Goal: Contribute content

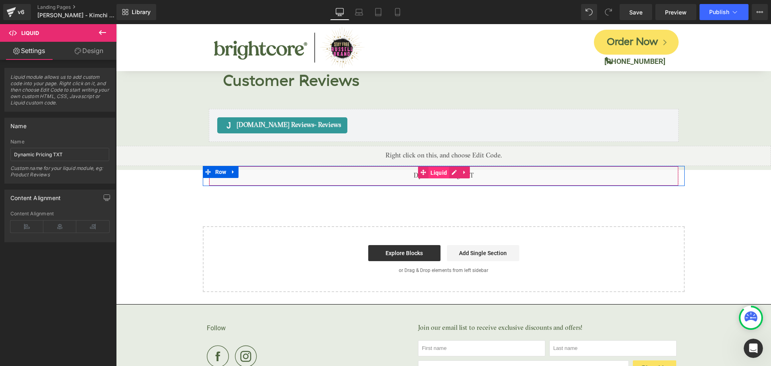
click at [439, 167] on span "Liquid" at bounding box center [439, 173] width 21 height 12
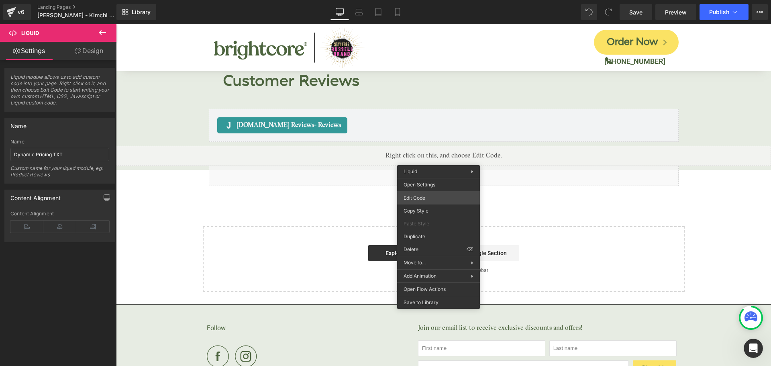
click at [421, 0] on div "Liquid You are previewing how the will restyle your page. You can not edit Elem…" at bounding box center [385, 0] width 771 height 0
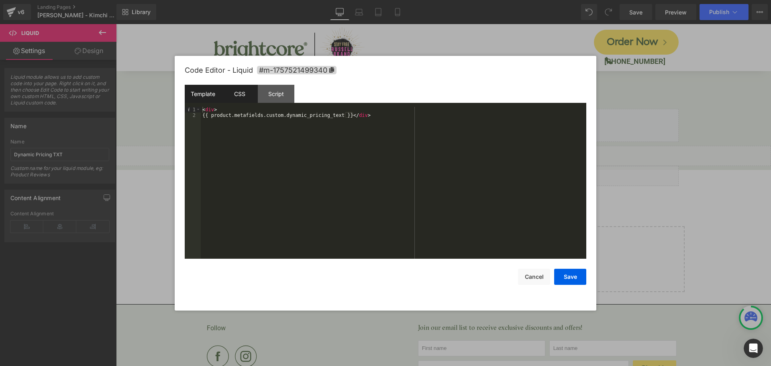
click at [242, 97] on div "CSS" at bounding box center [239, 94] width 37 height 18
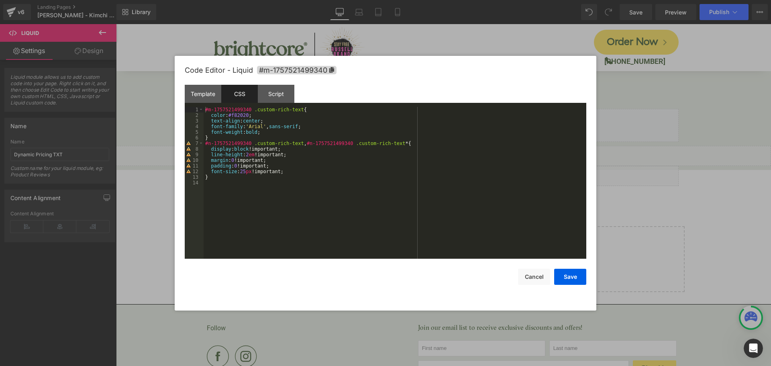
click at [541, 286] on div "Code Editor - Liquid #m-1757521499340 Template CSS Script Data 1 2 < div > {{ p…" at bounding box center [386, 183] width 402 height 255
drag, startPoint x: 540, startPoint y: 282, endPoint x: 423, endPoint y: 257, distance: 118.9
click at [540, 282] on button "Cancel" at bounding box center [534, 277] width 32 height 16
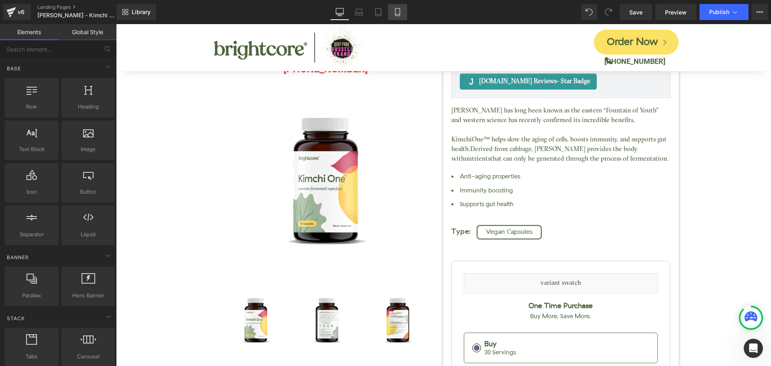
click at [403, 10] on link "Mobile" at bounding box center [397, 12] width 19 height 16
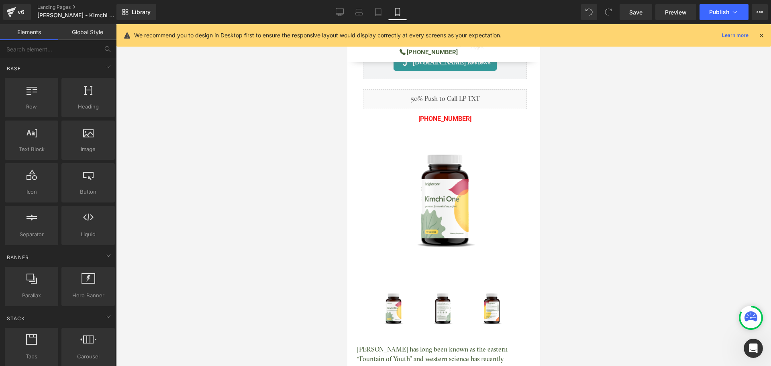
click at [762, 34] on icon at bounding box center [761, 35] width 7 height 7
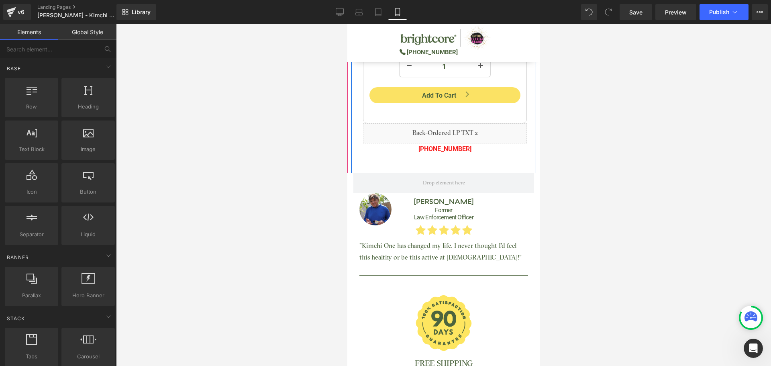
scroll to position [643, 0]
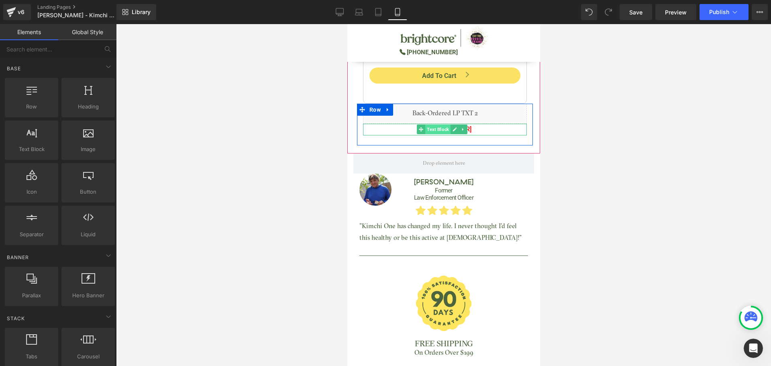
click at [440, 125] on span "Text Block" at bounding box center [437, 130] width 25 height 10
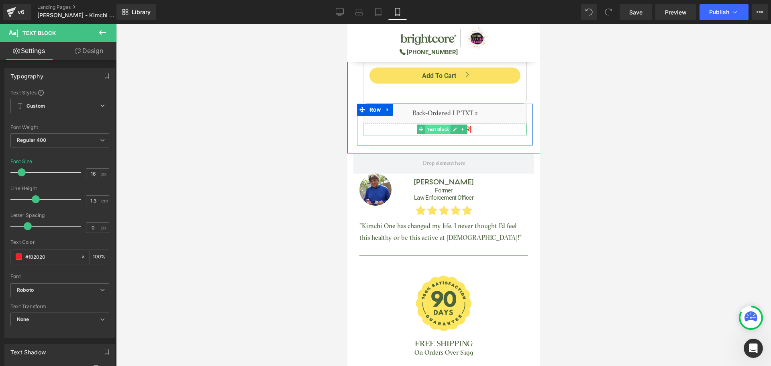
click at [445, 125] on span "Text Block" at bounding box center [437, 130] width 25 height 10
click at [411, 125] on p "[PHONE_NUMBER]" at bounding box center [445, 130] width 164 height 12
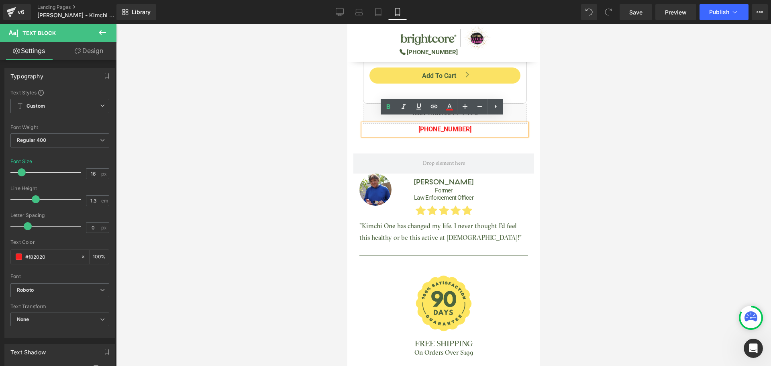
click at [427, 125] on span "[PHONE_NUMBER]" at bounding box center [444, 129] width 53 height 8
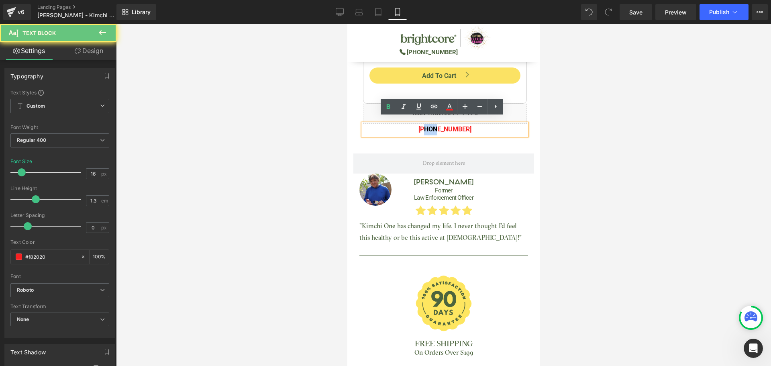
click at [427, 125] on span "[PHONE_NUMBER]" at bounding box center [444, 129] width 53 height 8
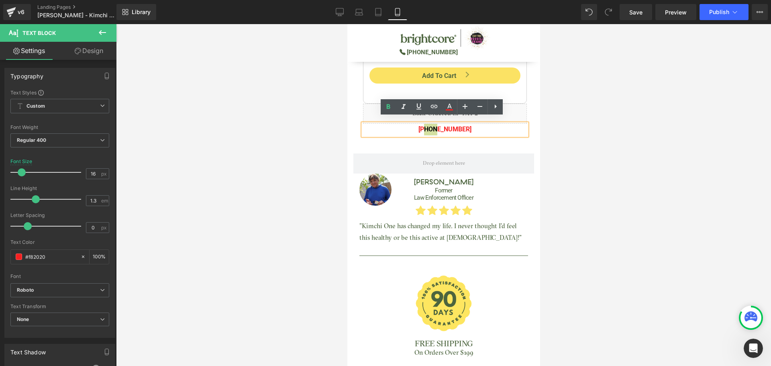
click at [562, 127] on div at bounding box center [443, 195] width 655 height 342
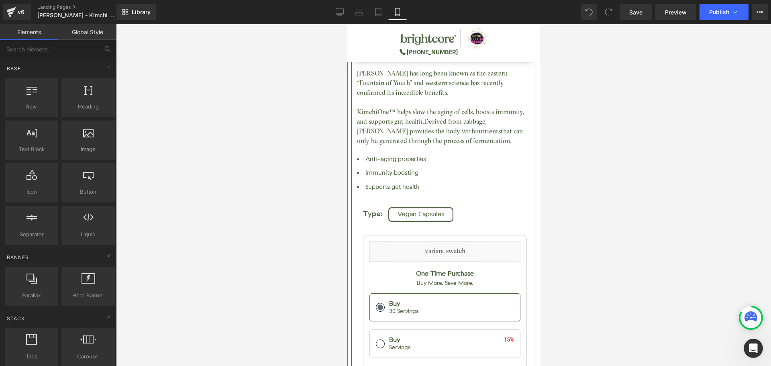
scroll to position [362, 0]
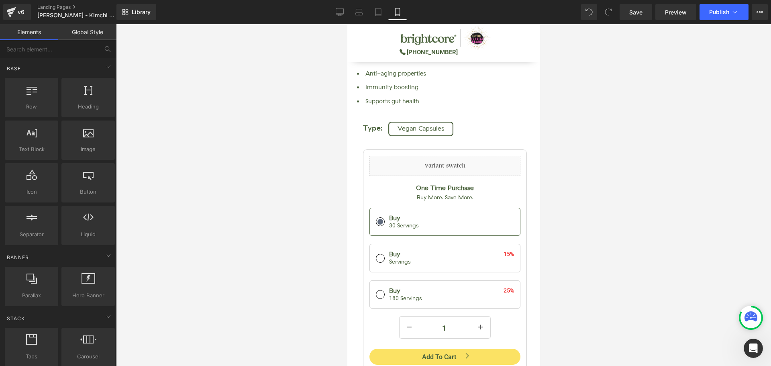
click at [591, 225] on div at bounding box center [443, 195] width 655 height 342
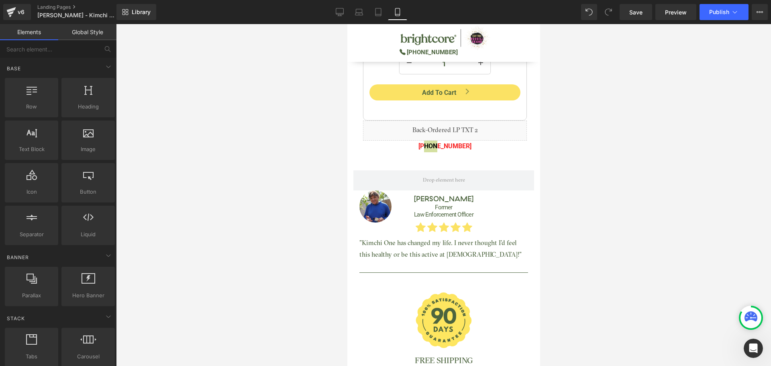
scroll to position [580, 0]
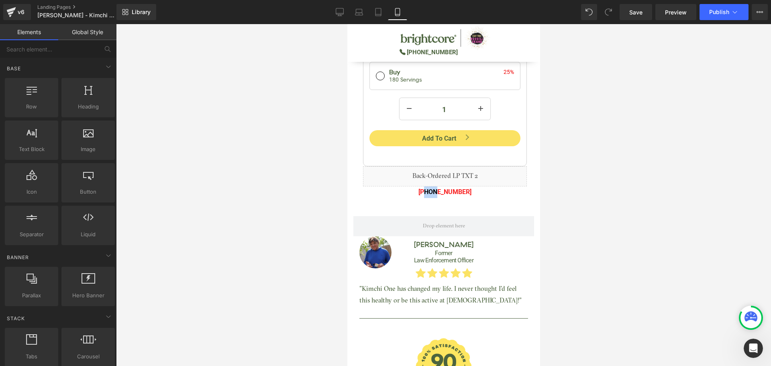
click at [470, 195] on div "Liquid [PHONE_NUMBER] Text Block" at bounding box center [445, 187] width 176 height 42
click at [590, 164] on div at bounding box center [443, 195] width 655 height 342
click at [297, 196] on div at bounding box center [443, 195] width 655 height 342
click at [222, 117] on div at bounding box center [443, 195] width 655 height 342
click at [342, 12] on icon at bounding box center [340, 12] width 8 height 8
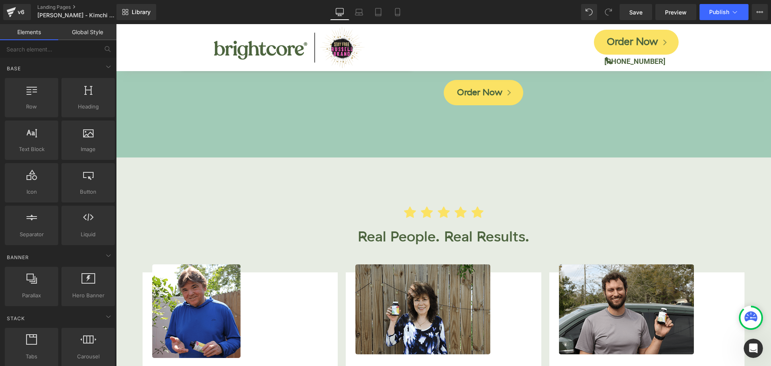
scroll to position [1997, 0]
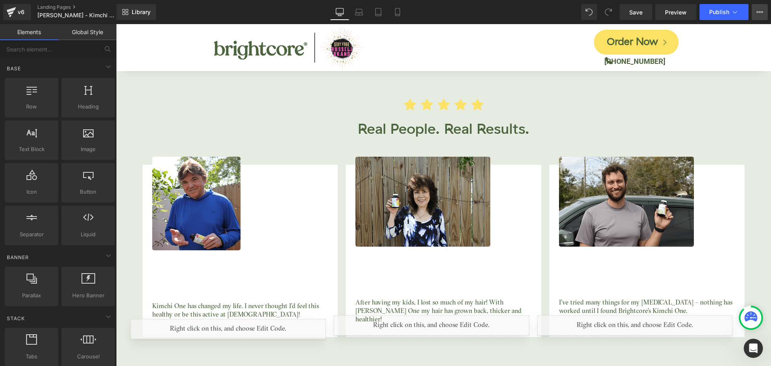
click at [757, 14] on icon at bounding box center [760, 12] width 6 height 6
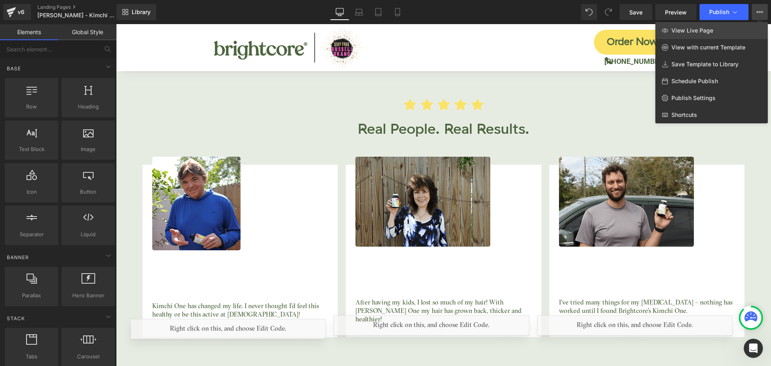
click at [711, 27] on span "View Live Page" at bounding box center [693, 30] width 42 height 7
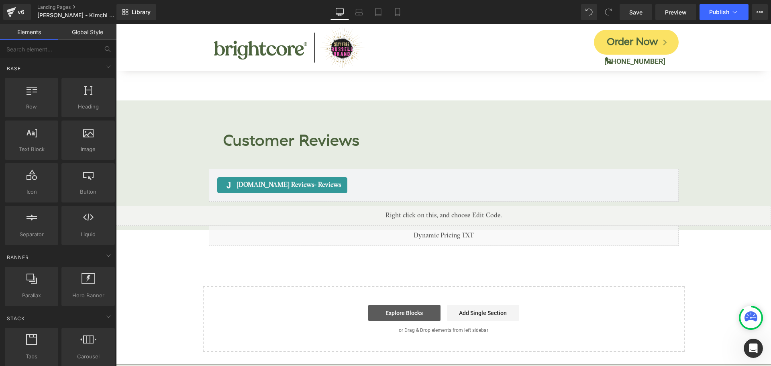
scroll to position [3213, 0]
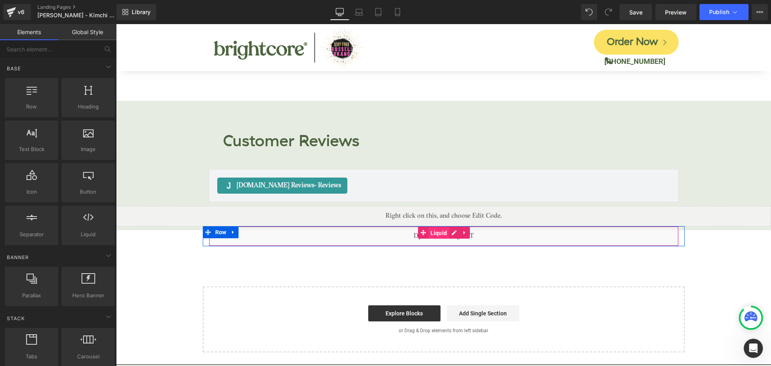
click at [434, 227] on span "Liquid" at bounding box center [439, 233] width 21 height 12
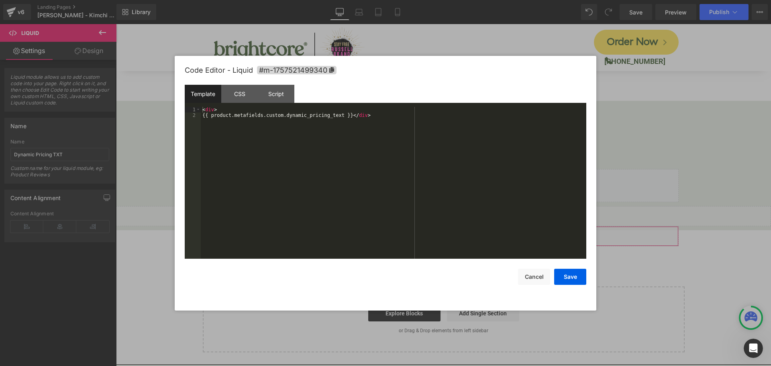
click at [419, 0] on div "Liquid You are previewing how the will restyle your page. You can not edit Elem…" at bounding box center [385, 0] width 771 height 0
click at [245, 93] on div "CSS" at bounding box center [239, 94] width 37 height 18
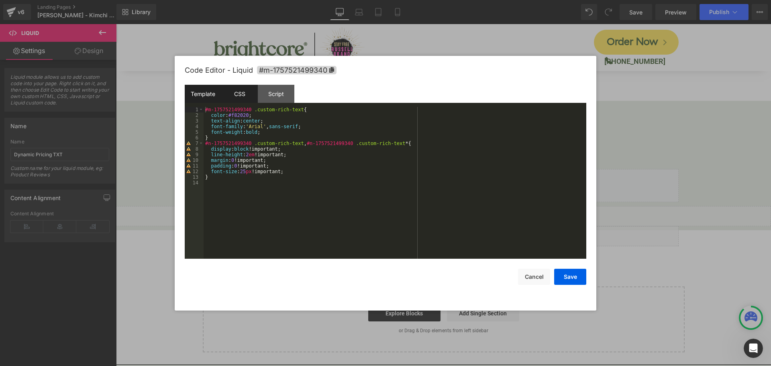
click at [215, 92] on div "Template" at bounding box center [203, 94] width 37 height 18
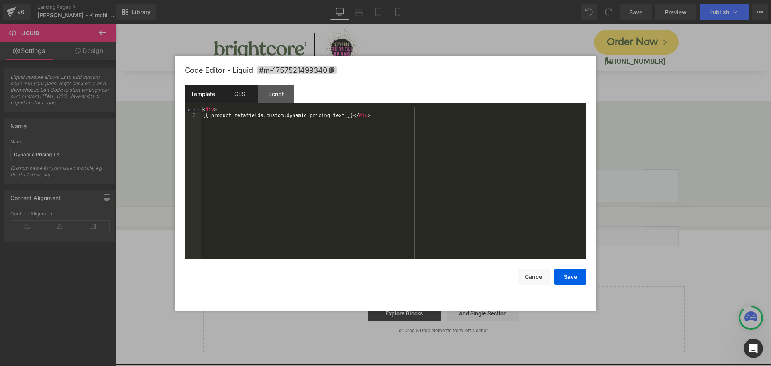
click at [235, 98] on div "CSS" at bounding box center [239, 94] width 37 height 18
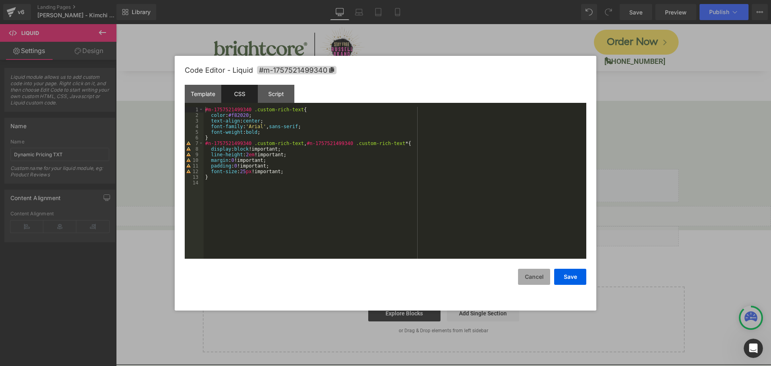
click at [539, 280] on button "Cancel" at bounding box center [534, 277] width 32 height 16
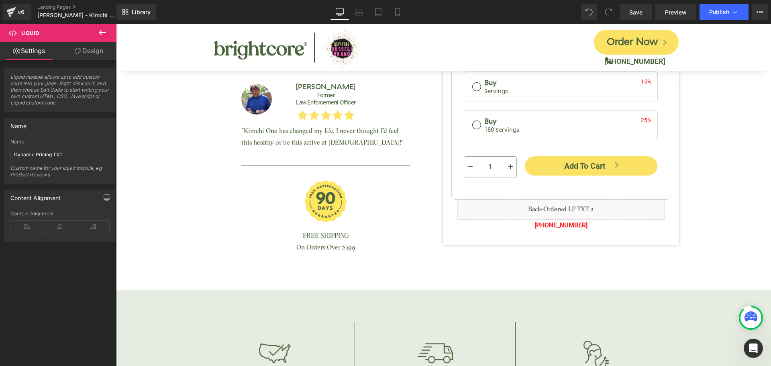
scroll to position [250, 0]
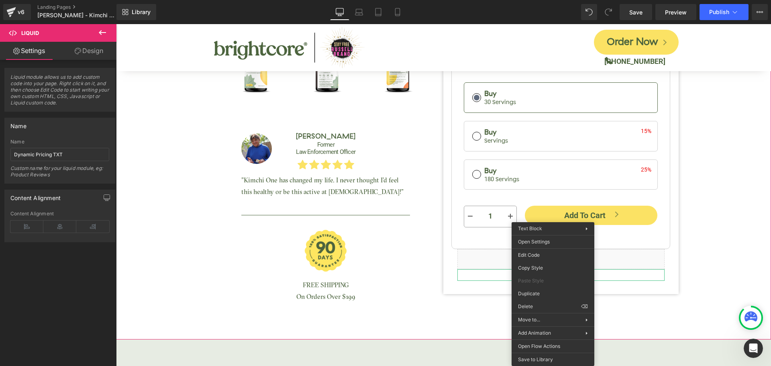
click at [704, 266] on div "Kimchi One™ (P) Title [DOMAIN_NAME] Reviews - Star Badge [DOMAIN_NAME] Reviews …" at bounding box center [443, 23] width 647 height 584
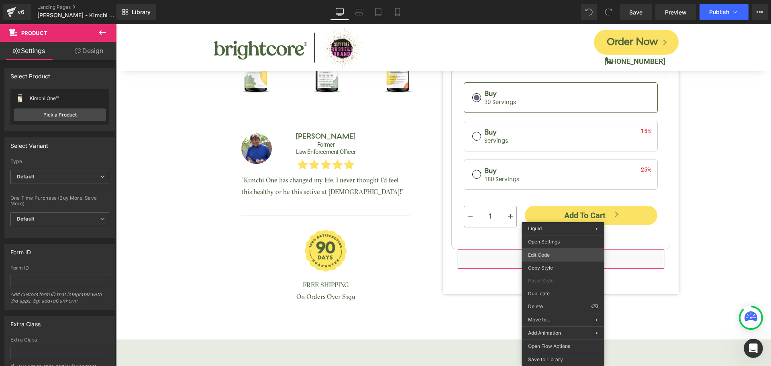
click at [552, 0] on div "Liquid You are previewing how the will restyle your page. You can not edit Elem…" at bounding box center [385, 0] width 771 height 0
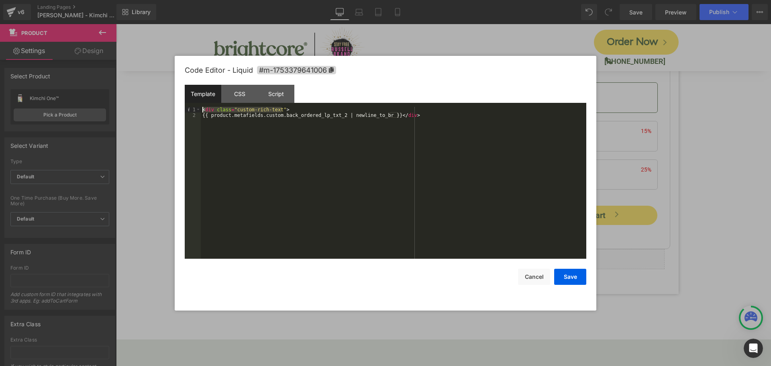
drag, startPoint x: 282, startPoint y: 110, endPoint x: 195, endPoint y: 109, distance: 87.6
click at [195, 109] on pre "1 2 < div class = "custom-rich-text" > {{ product.metafields.custom.back_ordere…" at bounding box center [386, 183] width 402 height 152
drag, startPoint x: 541, startPoint y: 280, endPoint x: 490, endPoint y: 231, distance: 71.0
click at [541, 280] on button "Cancel" at bounding box center [534, 277] width 32 height 16
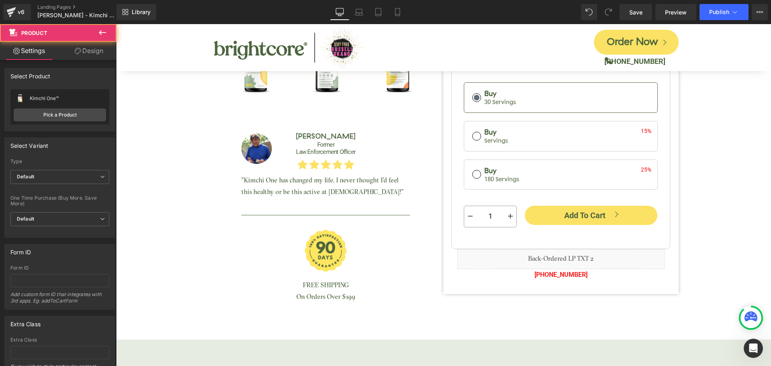
click at [683, 196] on div "Kimchi One™ (P) Title [DOMAIN_NAME] Reviews - Star Badge [DOMAIN_NAME] Reviews …" at bounding box center [443, 23] width 647 height 584
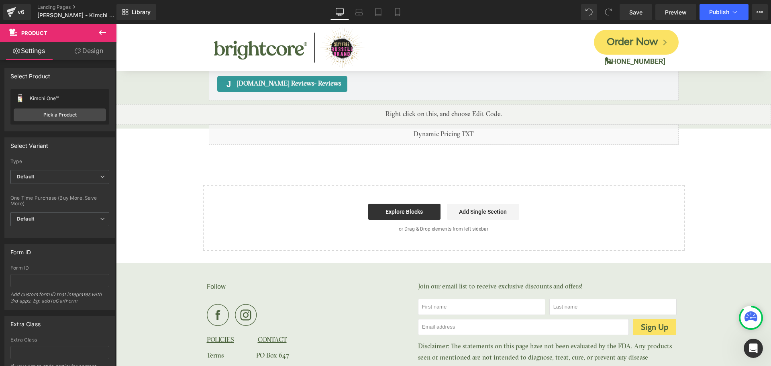
scroll to position [3253, 0]
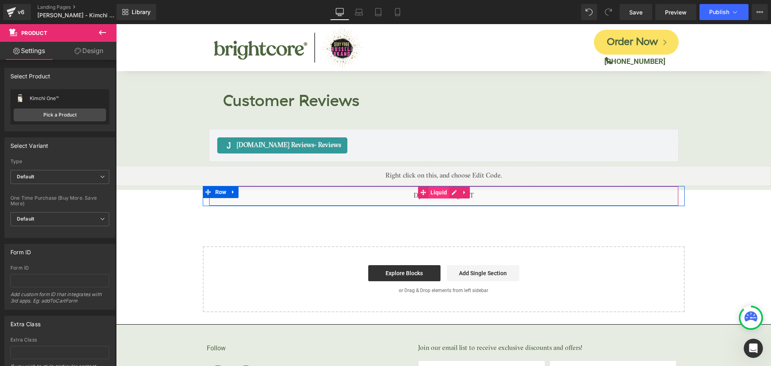
click at [440, 186] on span "Liquid" at bounding box center [439, 192] width 21 height 12
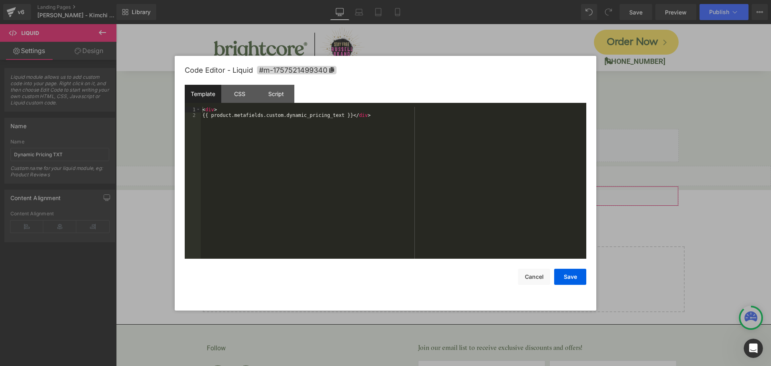
click at [429, 0] on div "Liquid You are previewing how the will restyle your page. You can not edit Elem…" at bounding box center [385, 0] width 771 height 0
drag, startPoint x: 218, startPoint y: 110, endPoint x: 186, endPoint y: 108, distance: 31.8
click at [186, 108] on pre "1 2 < div > {{ product.metafields.custom.dynamic_pricing_text }} </ div > XXXXX…" at bounding box center [386, 183] width 402 height 152
click at [568, 275] on button "Save" at bounding box center [570, 277] width 32 height 16
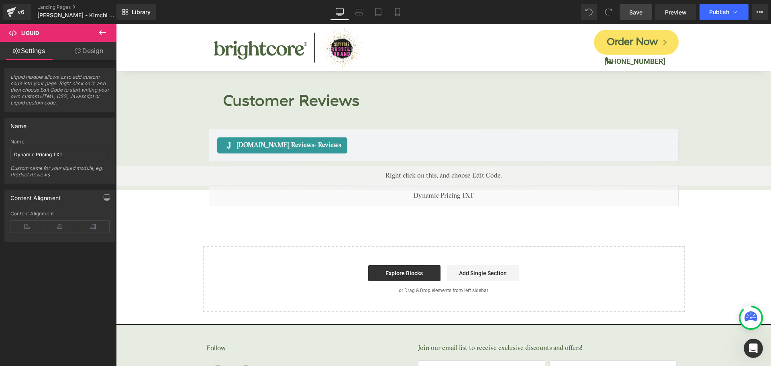
click at [639, 14] on span "Save" at bounding box center [636, 12] width 13 height 8
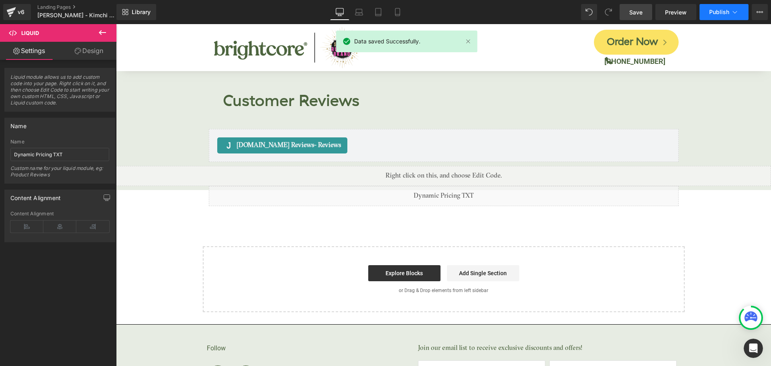
click at [717, 13] on span "Publish" at bounding box center [719, 12] width 20 height 6
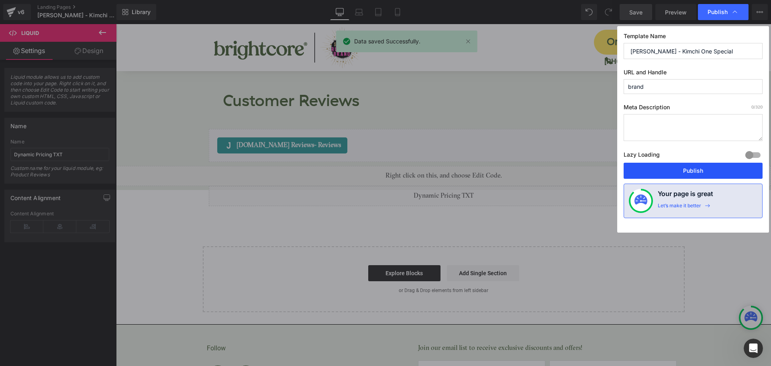
click at [733, 173] on button "Publish" at bounding box center [693, 171] width 139 height 16
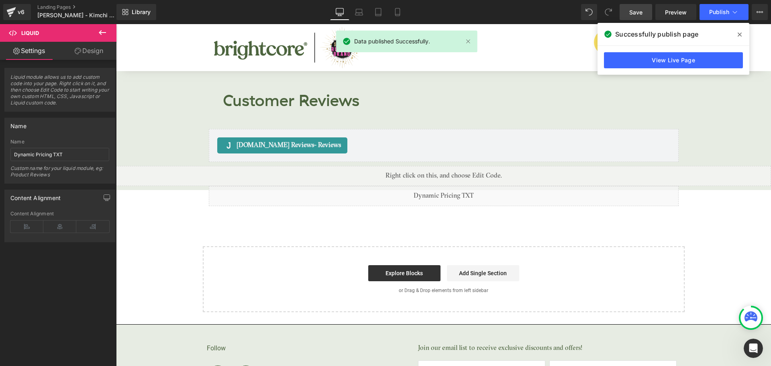
drag, startPoint x: 742, startPoint y: 34, endPoint x: 625, endPoint y: 9, distance: 119.1
click at [742, 34] on icon at bounding box center [740, 34] width 4 height 6
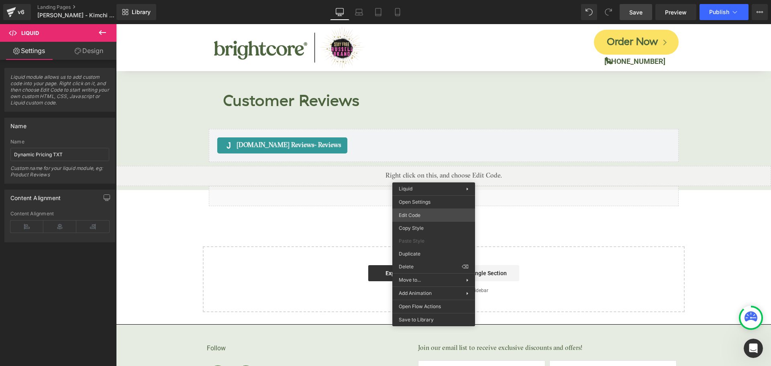
click at [412, 0] on div "Liquid You are previewing how the will restyle your page. You can not edit Elem…" at bounding box center [385, 0] width 771 height 0
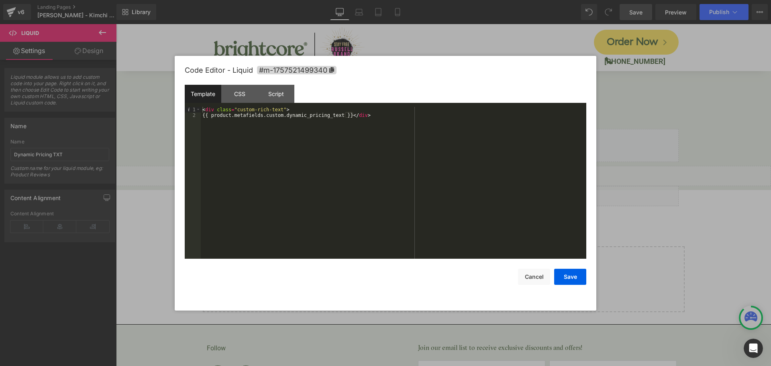
click at [340, 113] on div "< div class = "custom-rich-text" > {{ product.metafields.custom.dynamic_pricing…" at bounding box center [394, 188] width 386 height 163
drag, startPoint x: 340, startPoint y: 114, endPoint x: 202, endPoint y: 116, distance: 138.2
click at [202, 116] on div "< div class = "custom-rich-text" > {{ product.metafields.custom.dynamic_pricing…" at bounding box center [394, 188] width 386 height 163
click at [571, 276] on button "Save" at bounding box center [570, 277] width 32 height 16
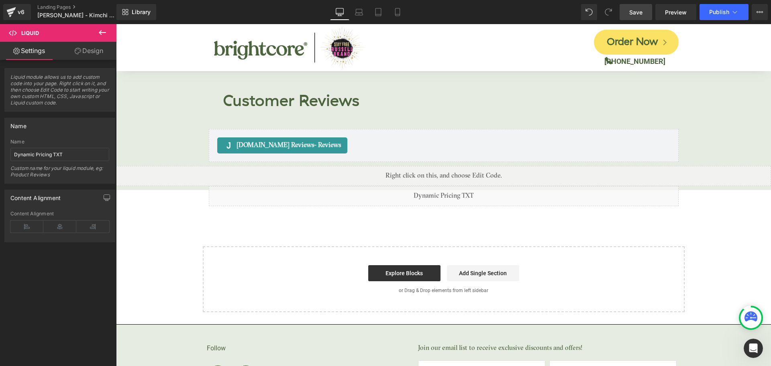
click at [626, 10] on link "Save" at bounding box center [636, 12] width 33 height 16
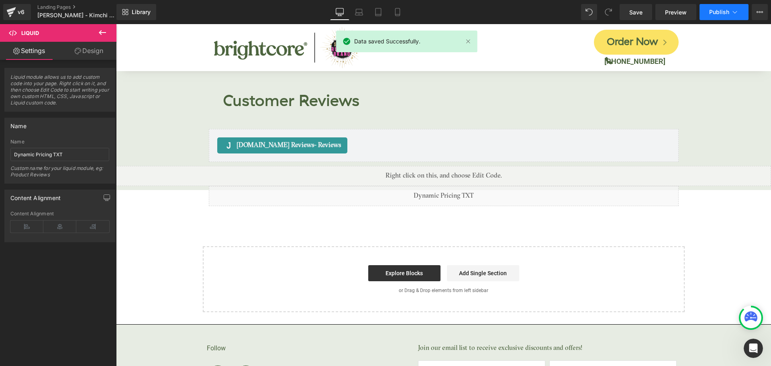
click at [715, 12] on span "Publish" at bounding box center [719, 12] width 20 height 6
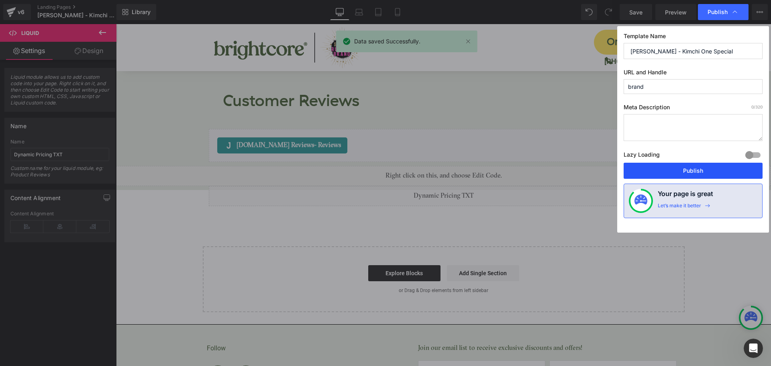
click at [685, 168] on button "Publish" at bounding box center [693, 171] width 139 height 16
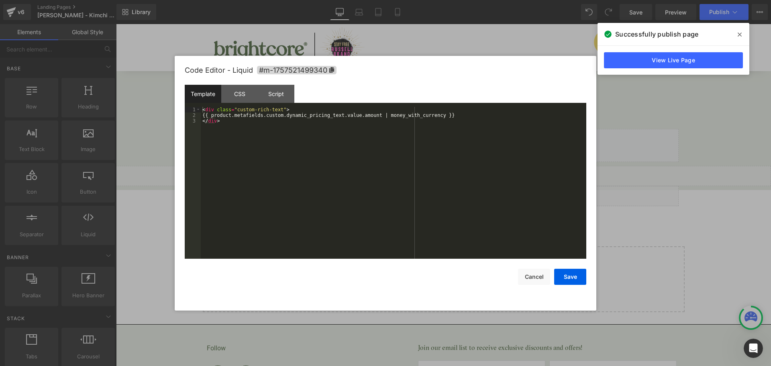
click at [428, 0] on div "Liquid You are previewing how the will restyle your page. You can not edit Elem…" at bounding box center [385, 0] width 771 height 0
click at [241, 95] on div "CSS" at bounding box center [239, 94] width 37 height 18
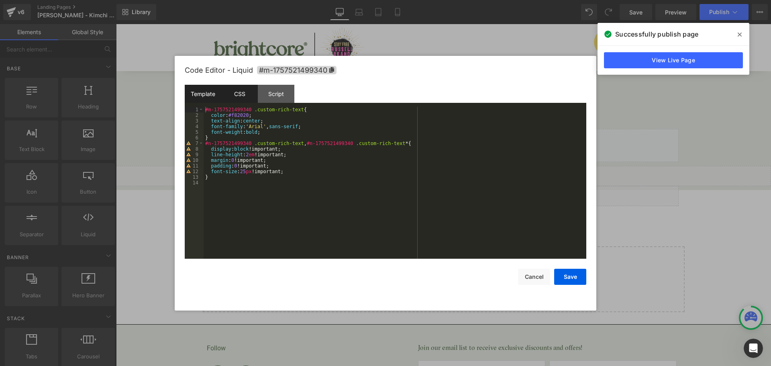
click at [210, 94] on div "Template" at bounding box center [203, 94] width 37 height 18
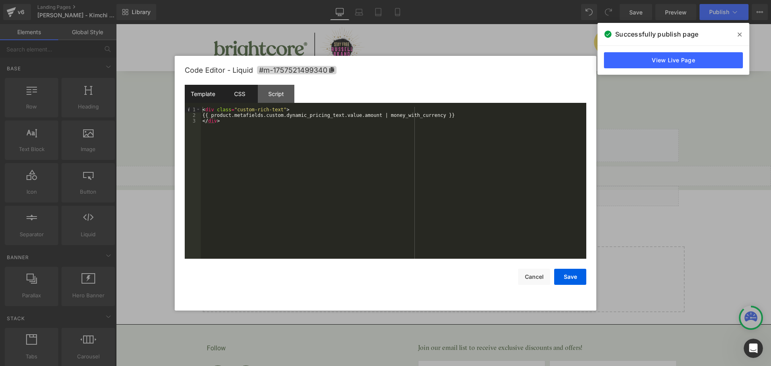
click at [228, 98] on div "CSS" at bounding box center [239, 94] width 37 height 18
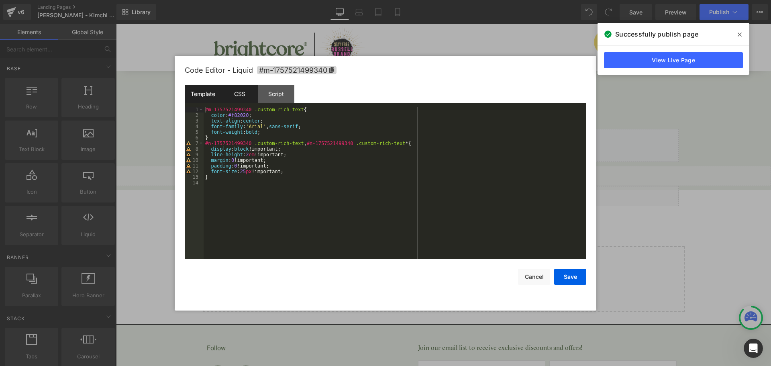
click at [205, 95] on div "Template" at bounding box center [203, 94] width 37 height 18
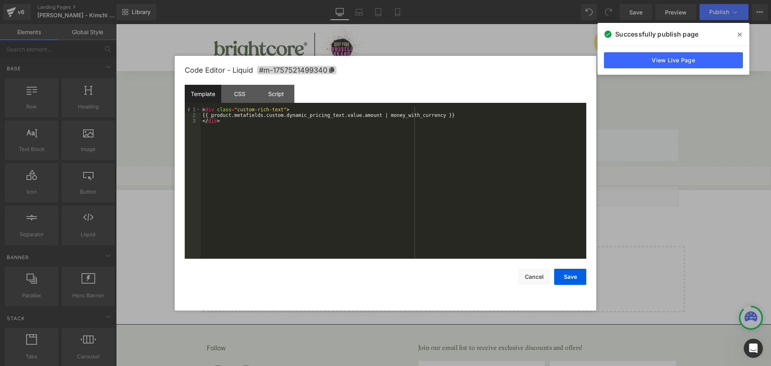
click at [739, 33] on icon at bounding box center [740, 34] width 4 height 6
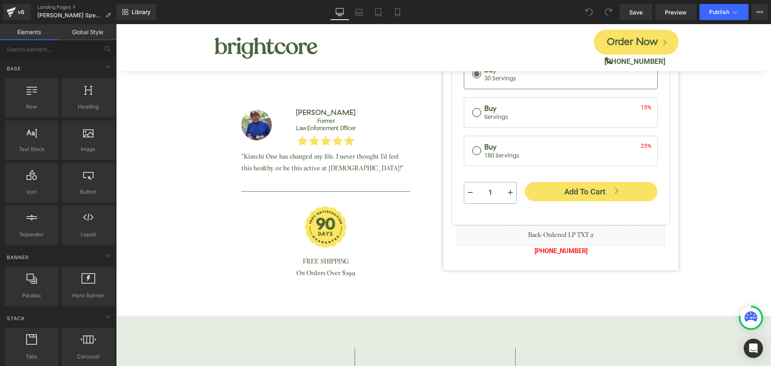
scroll to position [161, 0]
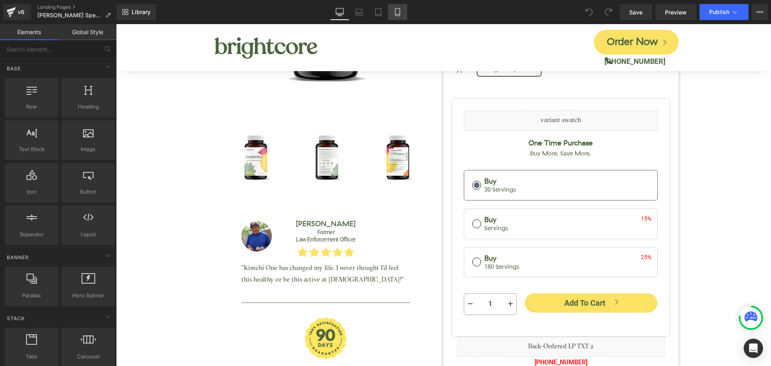
click at [399, 12] on icon at bounding box center [398, 12] width 8 height 8
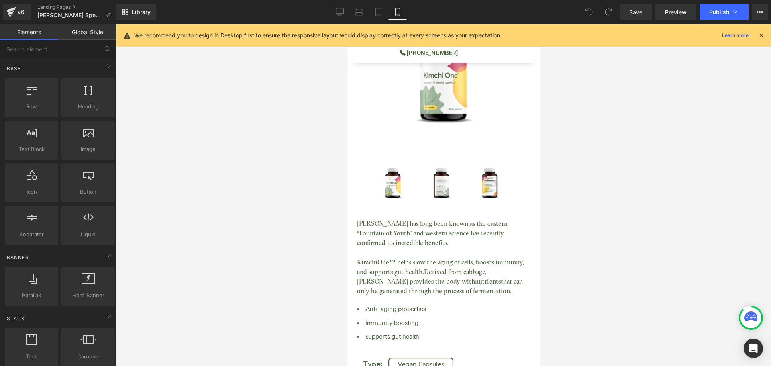
click at [759, 39] on icon at bounding box center [761, 35] width 7 height 7
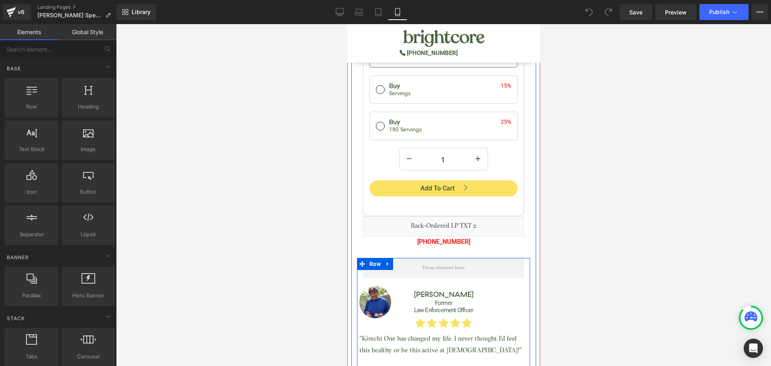
scroll to position [562, 0]
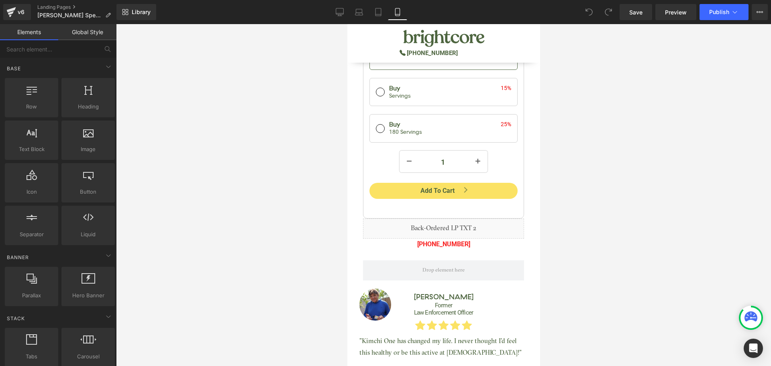
click at [299, 229] on div at bounding box center [443, 195] width 655 height 342
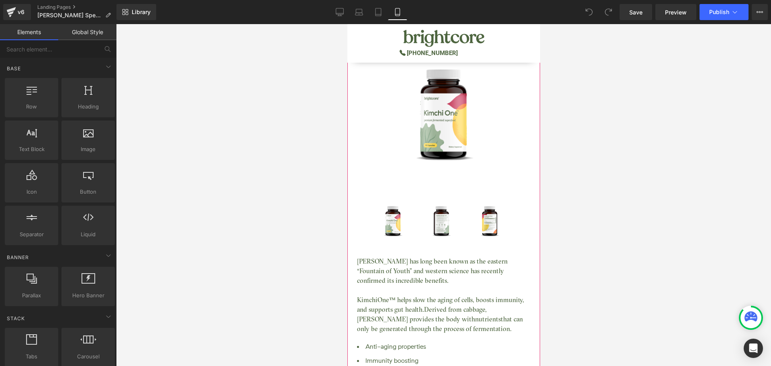
scroll to position [40, 0]
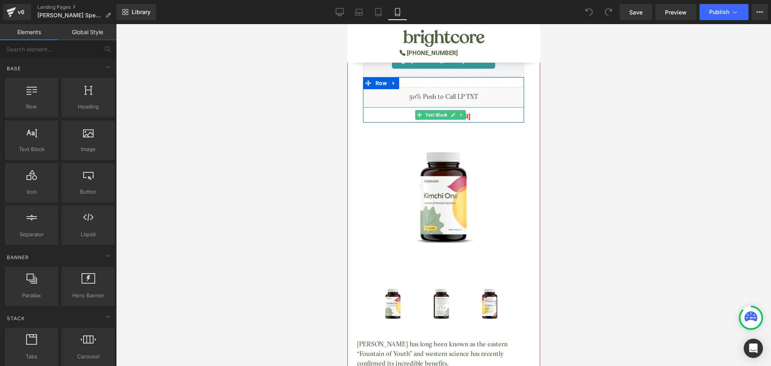
click at [470, 114] on p "(888) 901-4163" at bounding box center [443, 117] width 161 height 12
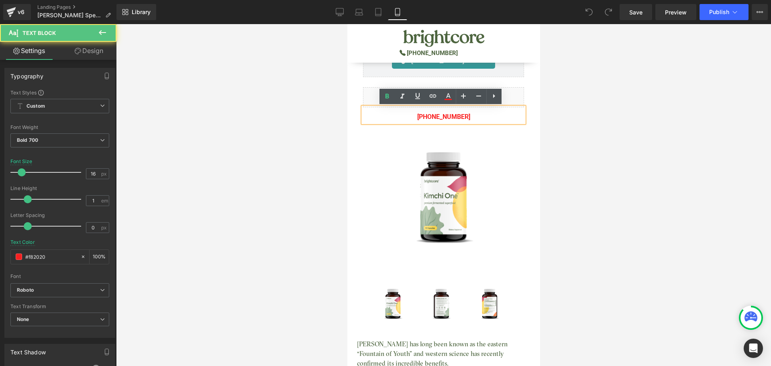
click at [460, 117] on p "(888) 901-4163" at bounding box center [443, 117] width 161 height 12
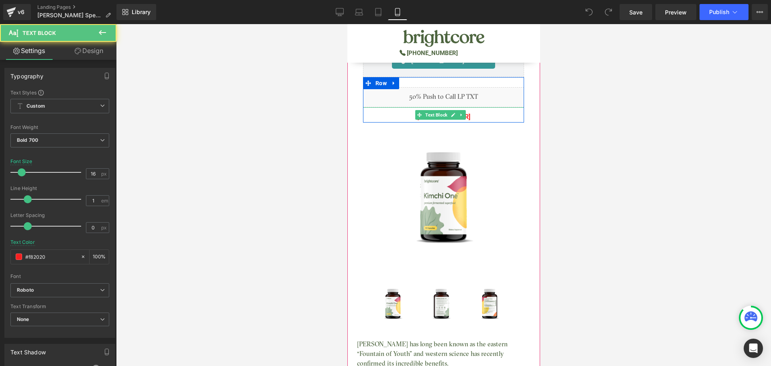
click at [478, 117] on p "(888) 901-4163" at bounding box center [443, 117] width 161 height 12
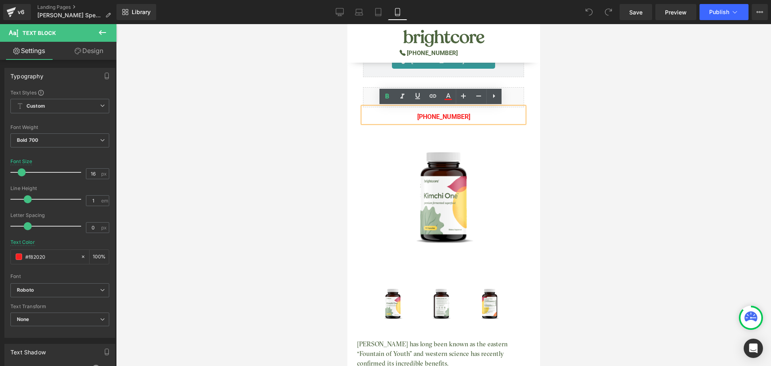
click at [455, 118] on p "(888) 901-4163" at bounding box center [443, 117] width 161 height 12
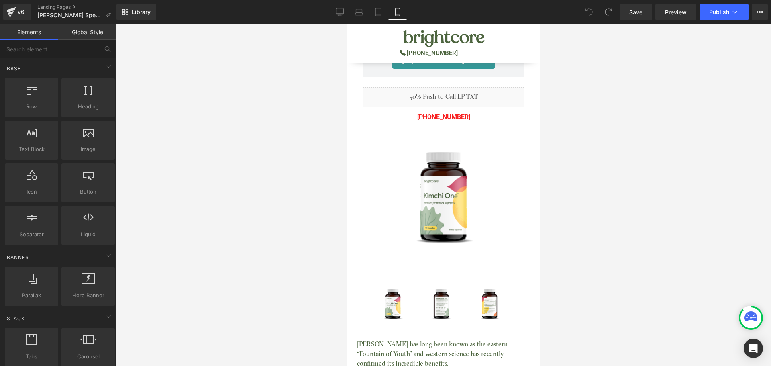
click at [574, 120] on div at bounding box center [443, 195] width 655 height 342
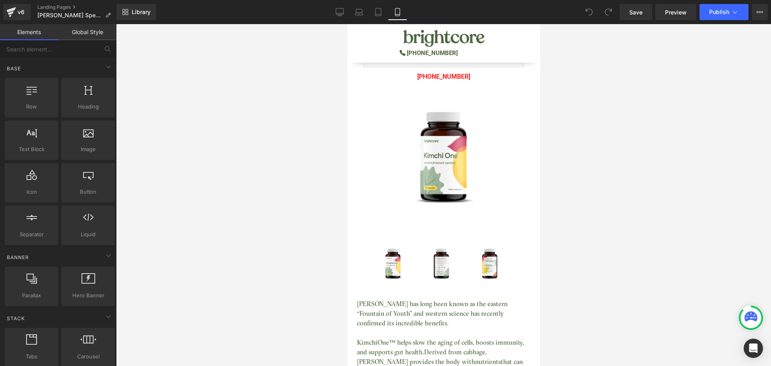
scroll to position [0, 0]
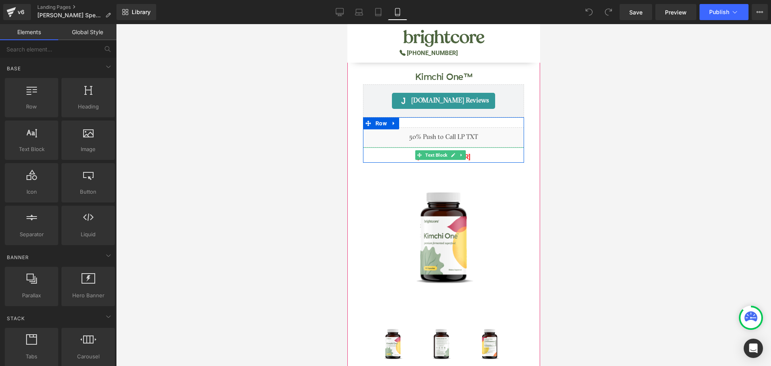
click at [484, 157] on p "(888) 901-4163" at bounding box center [443, 157] width 161 height 12
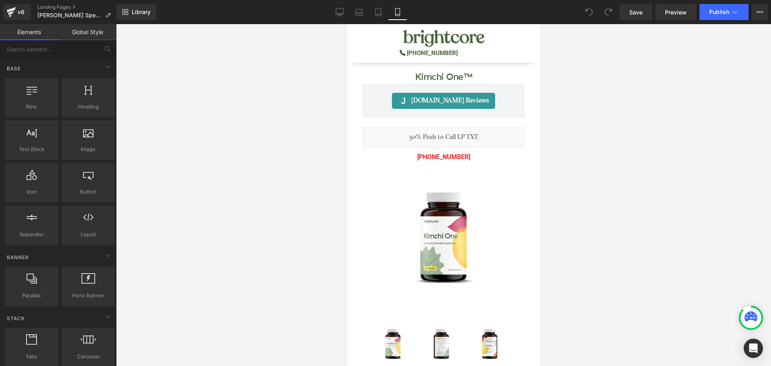
click at [547, 168] on div at bounding box center [443, 195] width 655 height 342
click at [287, 217] on div at bounding box center [443, 195] width 655 height 342
click at [315, 165] on div at bounding box center [443, 195] width 655 height 342
drag, startPoint x: 558, startPoint y: 122, endPoint x: 146, endPoint y: 96, distance: 412.6
click at [558, 122] on div at bounding box center [443, 195] width 655 height 342
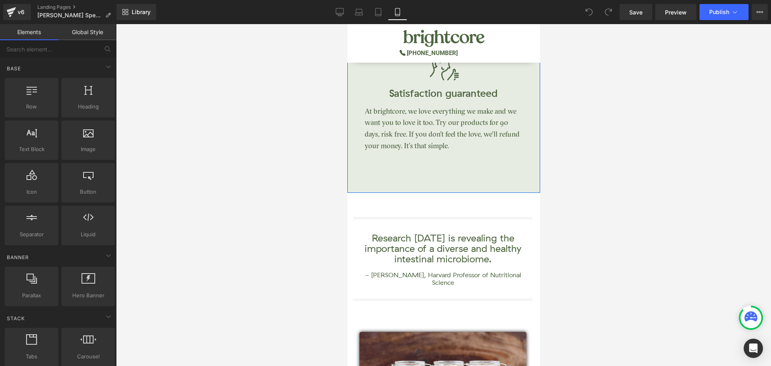
scroll to position [1486, 0]
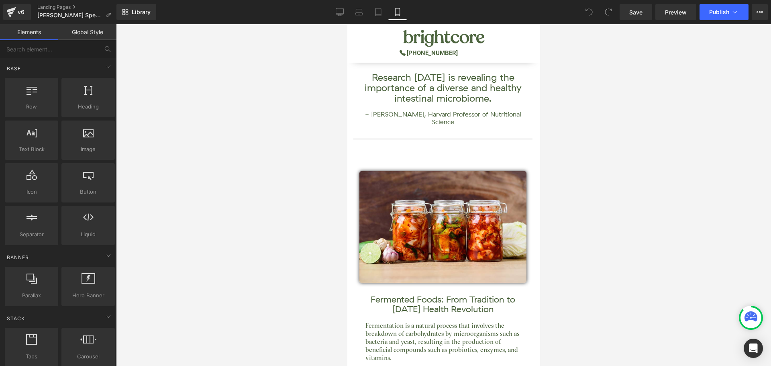
click at [607, 159] on div at bounding box center [443, 195] width 655 height 342
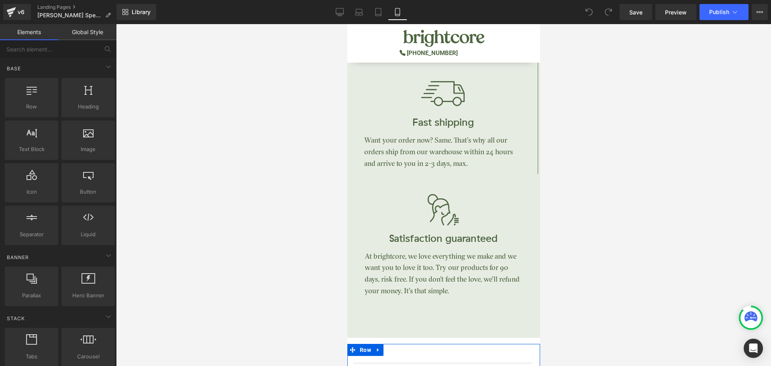
scroll to position [1085, 0]
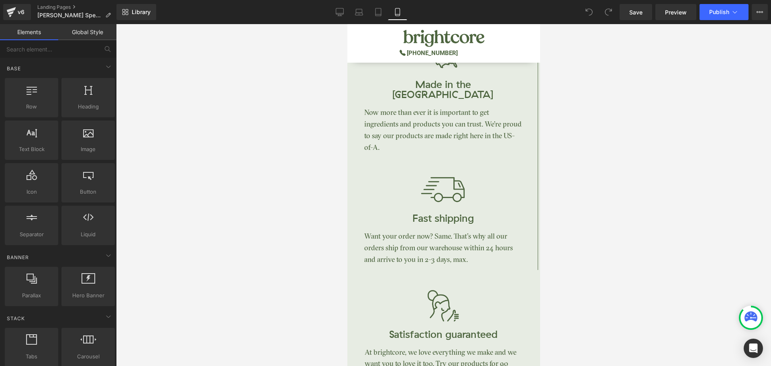
drag, startPoint x: 299, startPoint y: 159, endPoint x: 307, endPoint y: 148, distance: 13.2
click at [299, 159] on div at bounding box center [443, 195] width 655 height 342
